Goal: Use online tool/utility: Utilize a website feature to perform a specific function

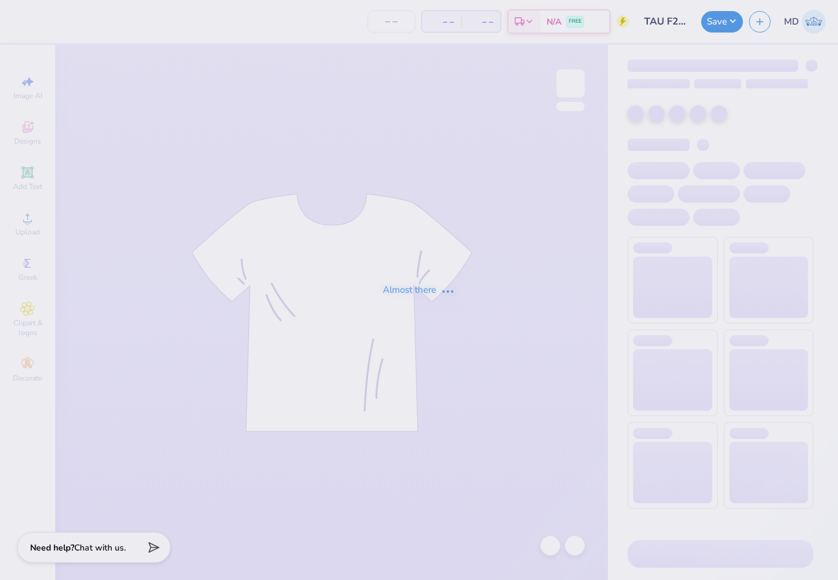
type input "44"
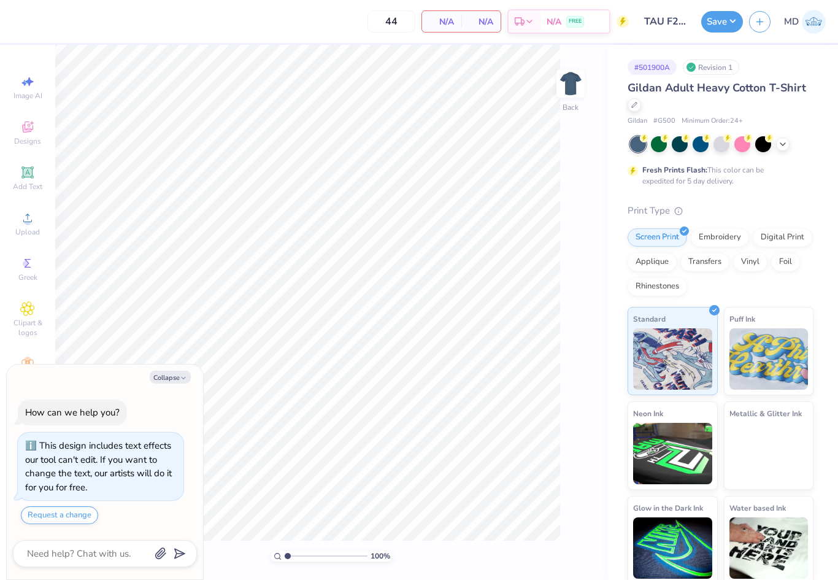
type textarea "x"
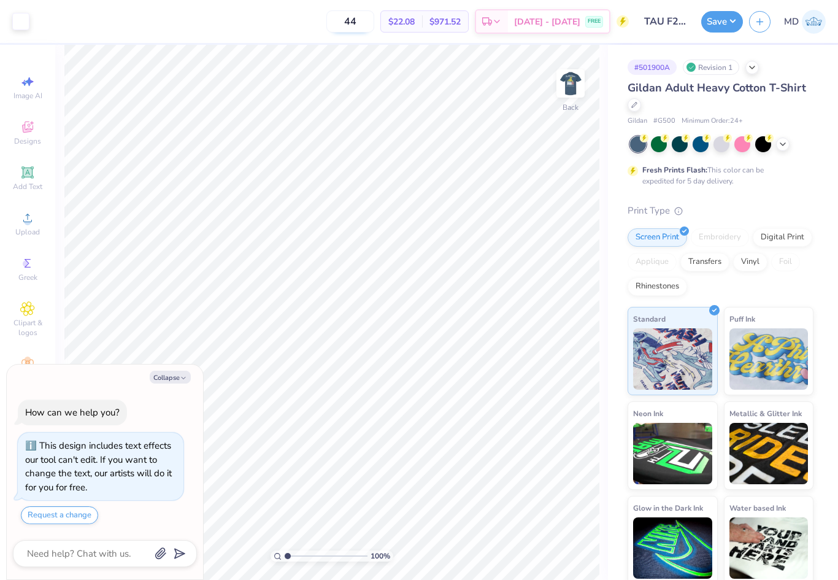
click at [374, 21] on input "44" at bounding box center [350, 21] width 48 height 22
type input "4"
type input "37"
click at [415, 22] on span "$23.06" at bounding box center [401, 21] width 26 height 13
click at [502, 25] on icon at bounding box center [497, 23] width 10 height 10
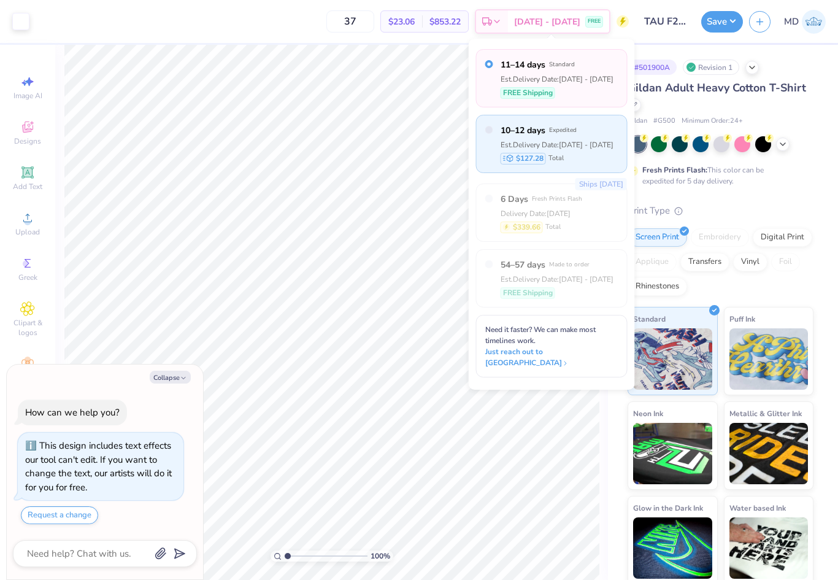
click at [539, 130] on span "10–12 days" at bounding box center [522, 130] width 45 height 13
type textarea "x"
radio input "false"
radio input "true"
type textarea "x"
